Goal: Task Accomplishment & Management: Manage account settings

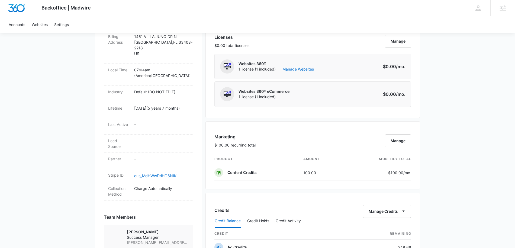
scroll to position [227, 0]
click at [299, 69] on link "Manage Websites" at bounding box center [298, 69] width 31 height 5
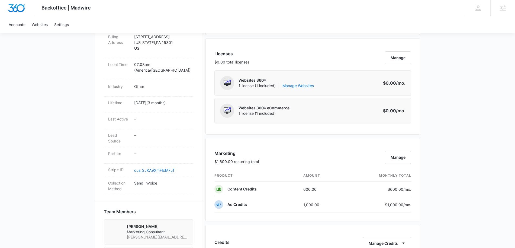
scroll to position [215, 0]
click at [303, 87] on link "Manage Websites" at bounding box center [298, 86] width 31 height 5
